Goal: Check status: Check status

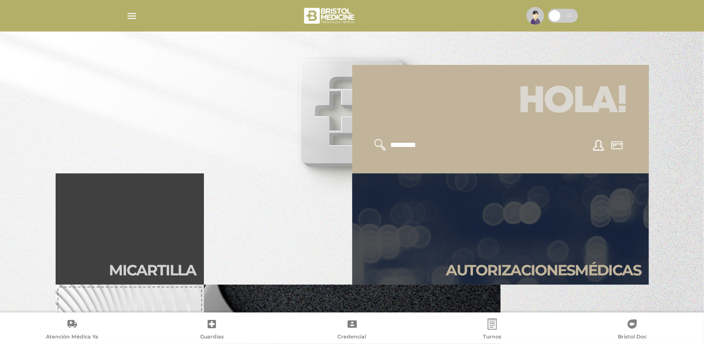
scroll to position [232, 0]
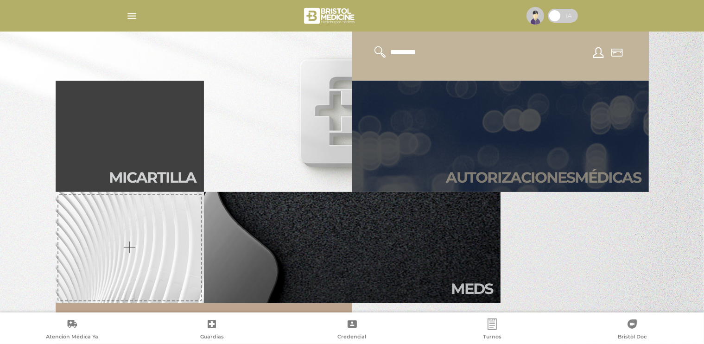
click at [493, 144] on link "Autori zaciones médicas" at bounding box center [500, 136] width 296 height 111
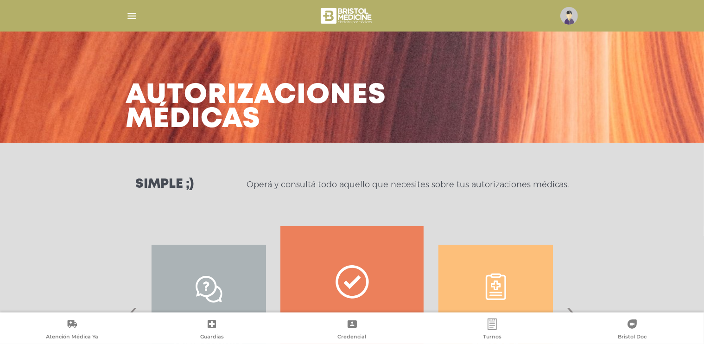
scroll to position [93, 0]
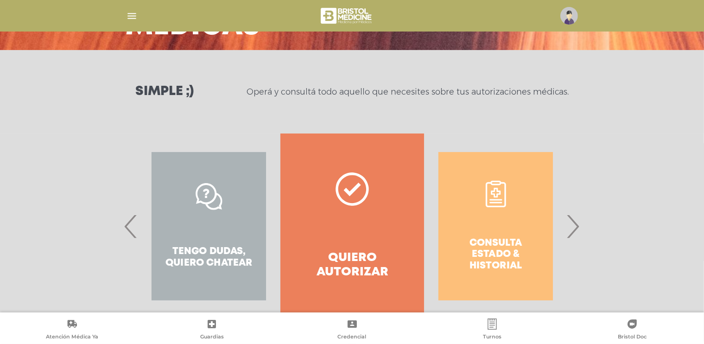
click at [575, 222] on span "›" at bounding box center [573, 226] width 18 height 50
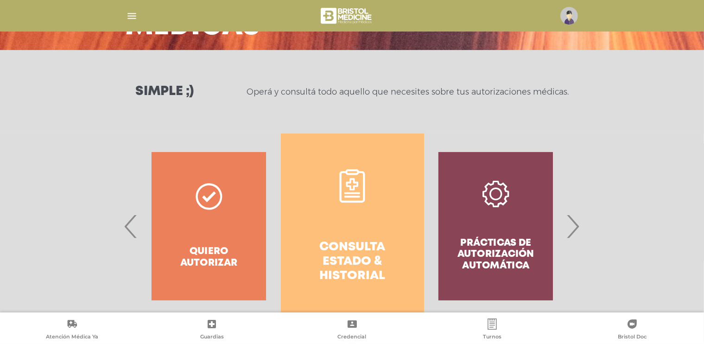
click at [351, 242] on h4 "Consulta estado & historial" at bounding box center [352, 262] width 110 height 44
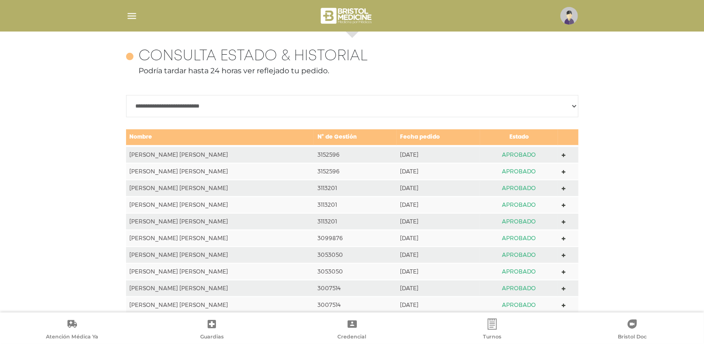
scroll to position [411, 0]
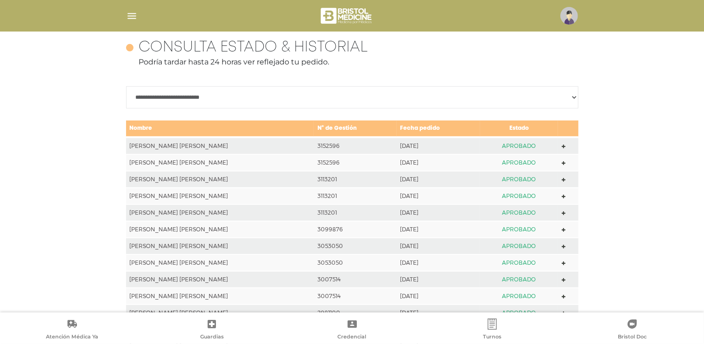
click at [565, 163] on polygon at bounding box center [563, 163] width 4 height 4
click at [564, 146] on polygon at bounding box center [563, 147] width 4 height 4
